Goal: Information Seeking & Learning: Understand process/instructions

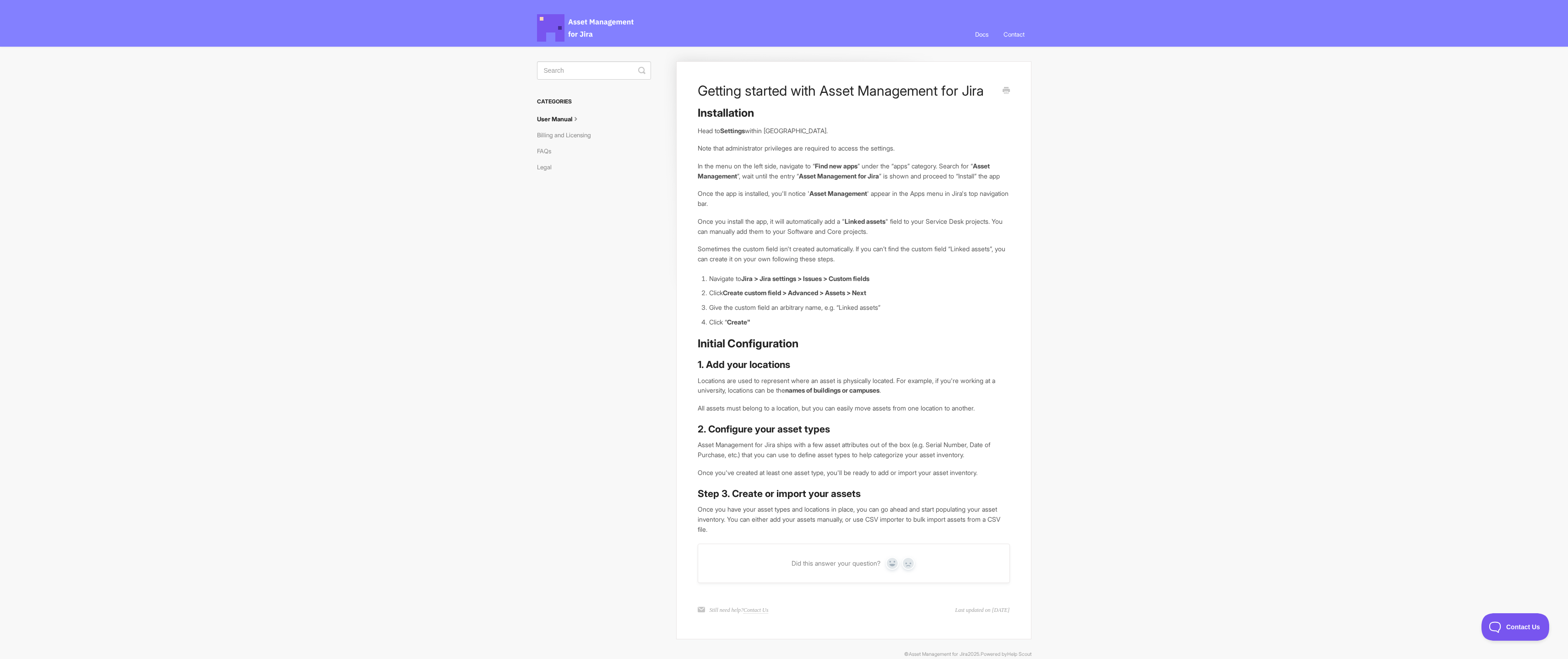
click at [980, 35] on link "Docs" at bounding box center [982, 34] width 27 height 24
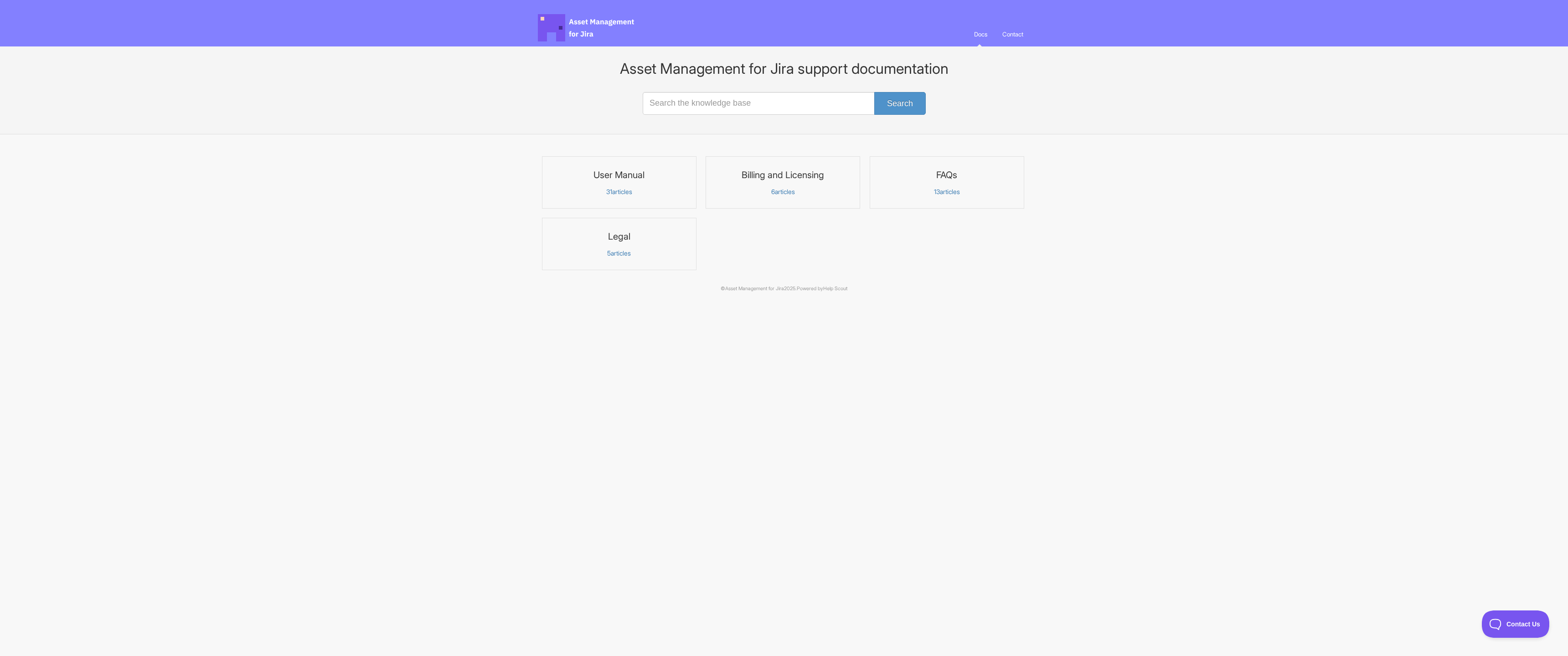
click at [620, 190] on p "31 articles" at bounding box center [619, 192] width 142 height 8
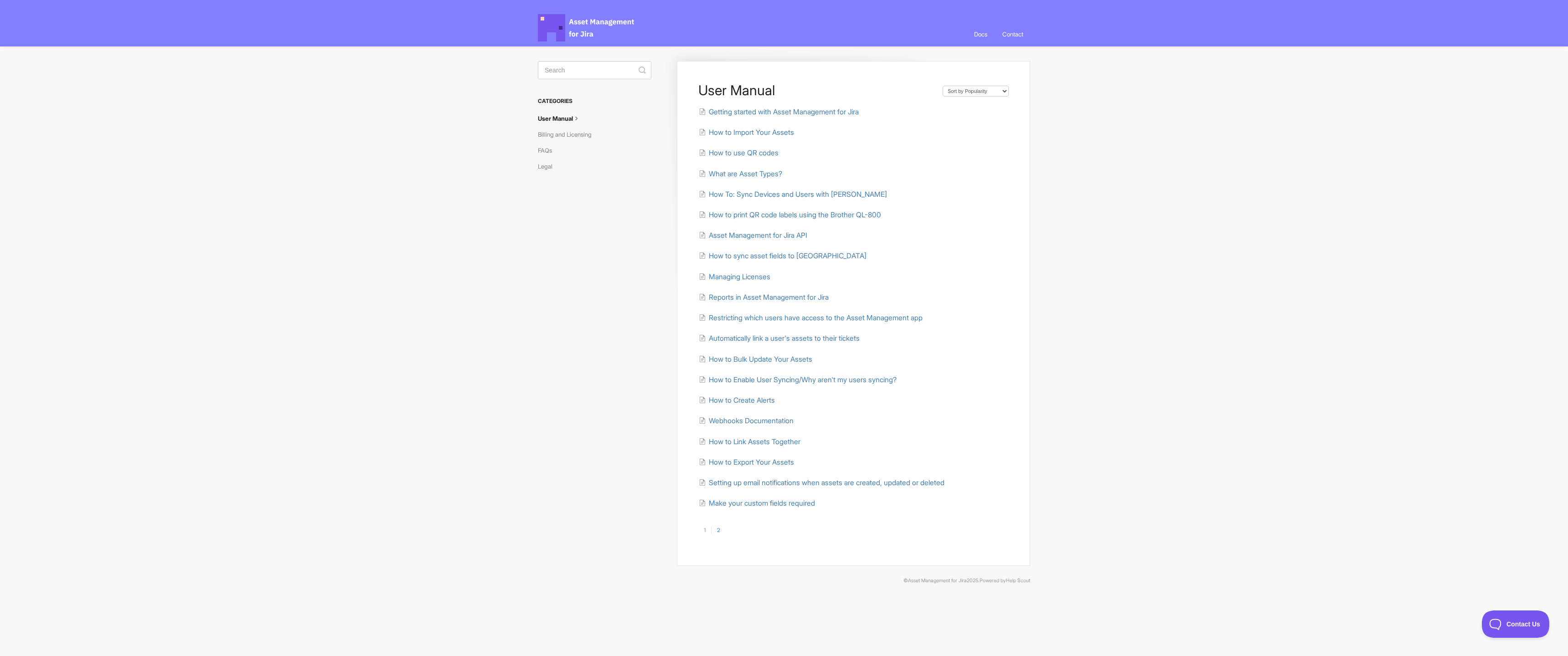
click at [576, 117] on icon at bounding box center [576, 117] width 7 height 7
click at [579, 116] on icon at bounding box center [576, 117] width 7 height 7
click at [580, 117] on icon at bounding box center [576, 117] width 7 height 7
click at [982, 89] on select "Sort by Default Sort A-Z Sort by Popularity Sort by Last Updated" at bounding box center [976, 91] width 66 height 11
click at [983, 92] on select "Sort by Default Sort A-Z Sort by Popularity Sort by Last Updated" at bounding box center [976, 91] width 66 height 11
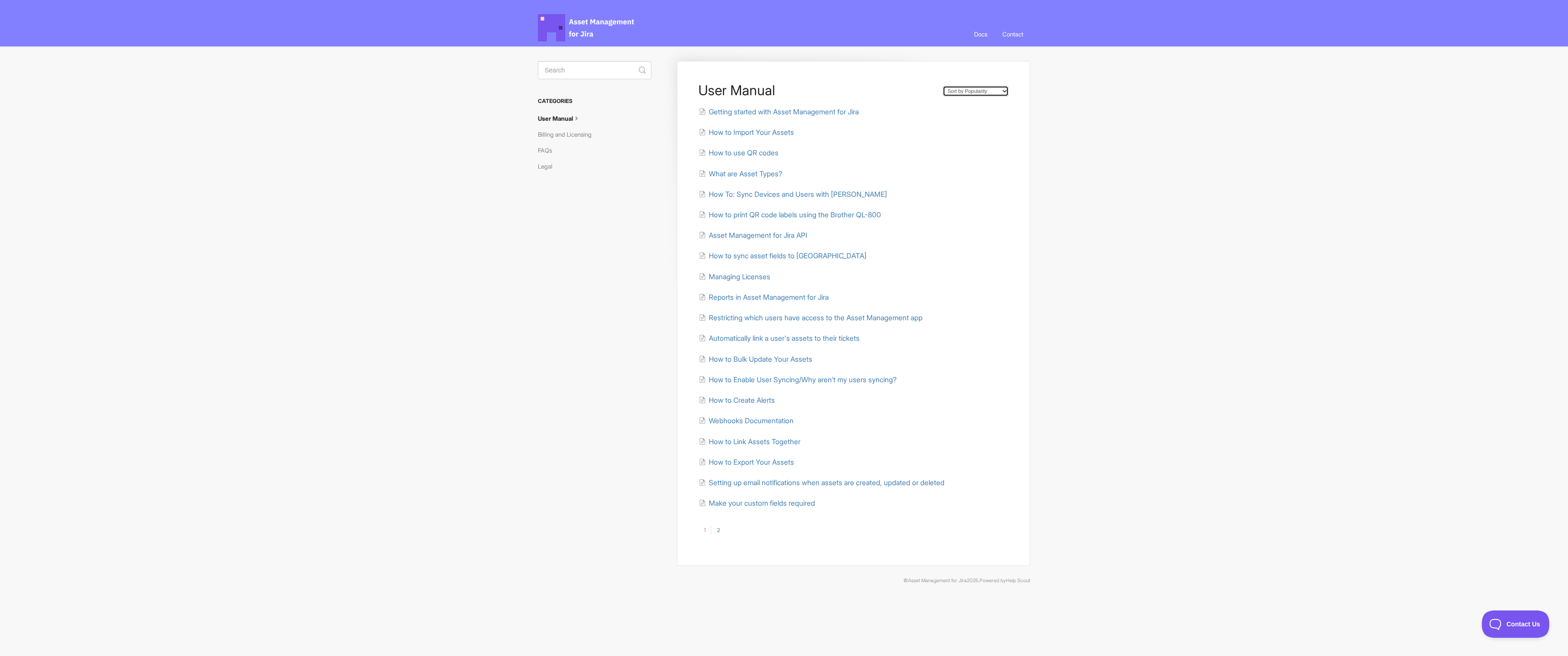
select select "Page reloads on selection"
click at [943, 86] on select "Sort by Default Sort A-Z Sort by Popularity Sort by Last Updated" at bounding box center [976, 91] width 66 height 11
drag, startPoint x: 1122, startPoint y: 190, endPoint x: 43, endPoint y: 57, distance: 1087.2
click at [0, 0] on body "Asset Management for Jira Docs Toggle Navigation Docs Contact Contact User Manu…" at bounding box center [784, 299] width 1568 height 599
click at [765, 116] on span "Getting started with Asset Management for Jira" at bounding box center [783, 112] width 150 height 9
